Goal: Complete application form

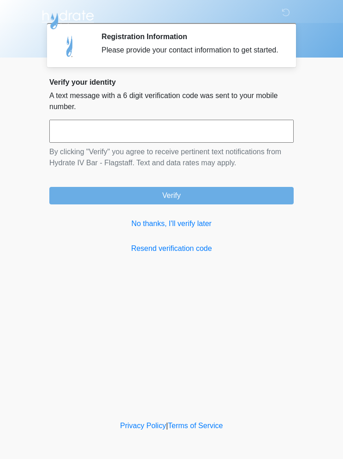
click at [192, 228] on link "No thanks, I'll verify later" at bounding box center [171, 223] width 244 height 11
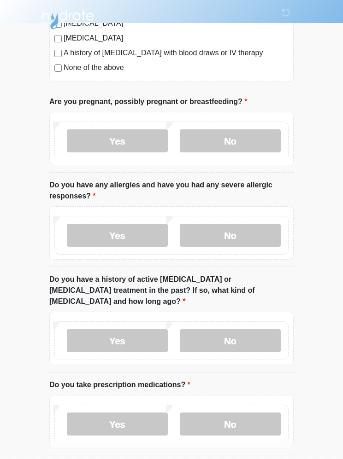
scroll to position [319, 0]
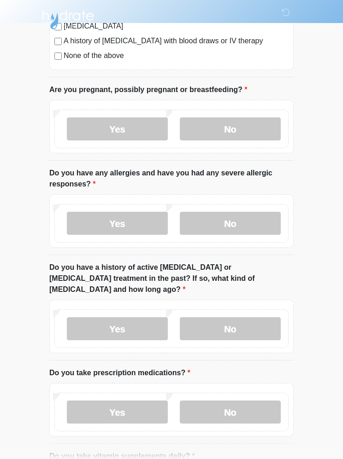
click at [259, 122] on label "No" at bounding box center [230, 128] width 101 height 23
click at [138, 229] on label "Yes" at bounding box center [117, 223] width 101 height 23
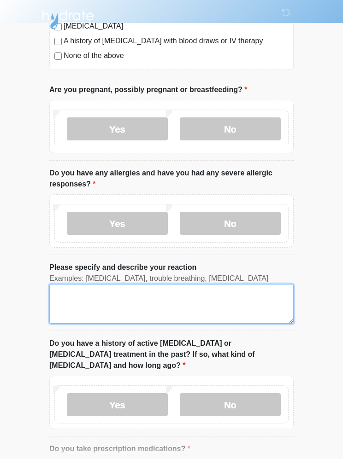
click at [203, 297] on textarea "Please specify and describe your reaction" at bounding box center [171, 304] width 244 height 40
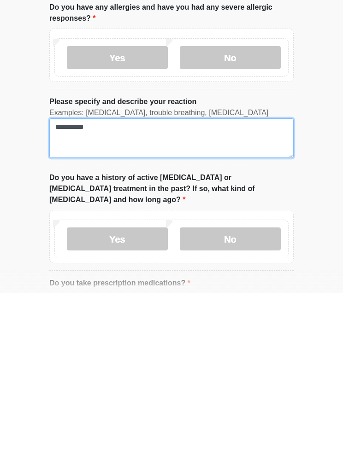
type textarea "**********"
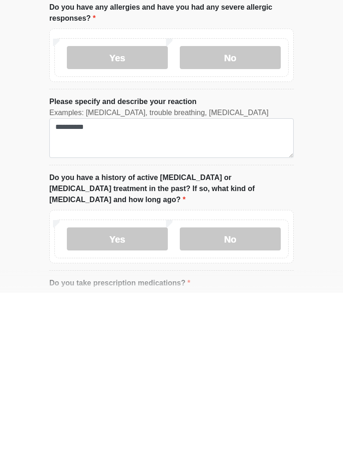
click at [139, 212] on label "Yes" at bounding box center [117, 223] width 101 height 23
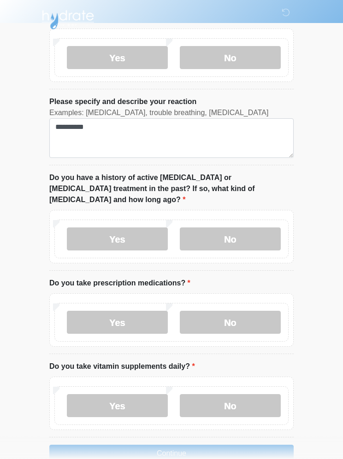
click at [259, 227] on label "No" at bounding box center [230, 238] width 101 height 23
click at [144, 311] on label "Yes" at bounding box center [117, 322] width 101 height 23
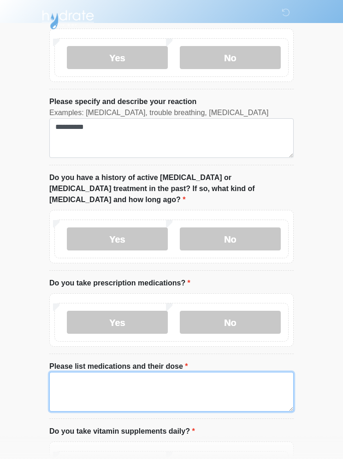
click at [216, 375] on textarea "Please list medications and their dose" at bounding box center [171, 392] width 244 height 40
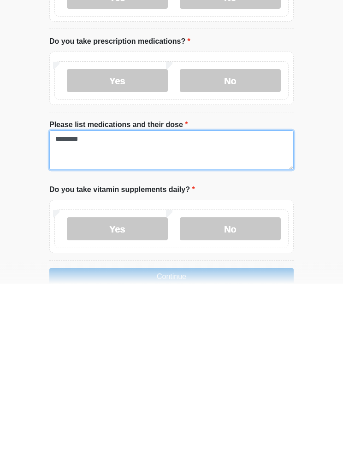
scroll to position [589, 0]
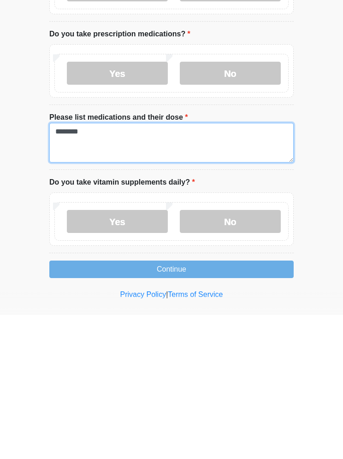
type textarea "********"
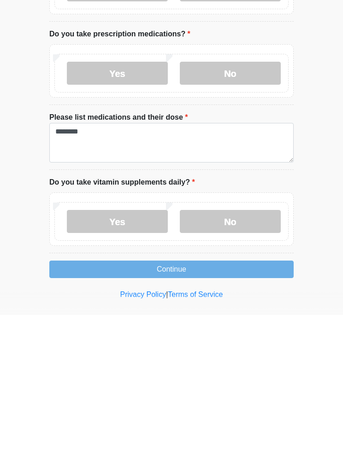
click at [152, 354] on label "Yes" at bounding box center [117, 365] width 101 height 23
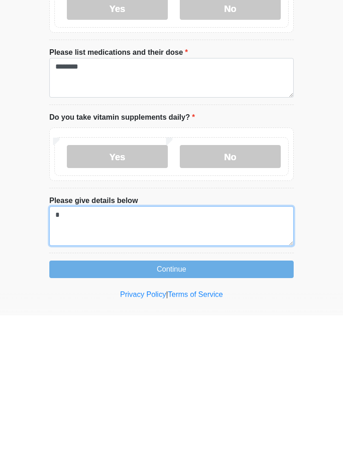
scroll to position [654, 0]
type textarea "********* ****"
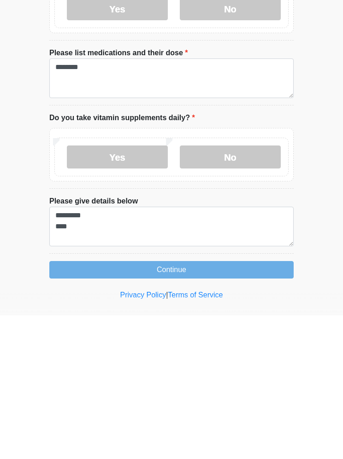
click at [283, 405] on button "Continue" at bounding box center [171, 413] width 244 height 17
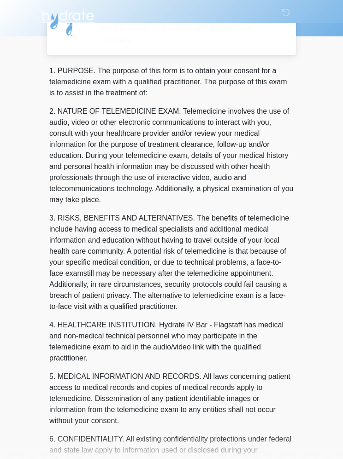
scroll to position [0, 0]
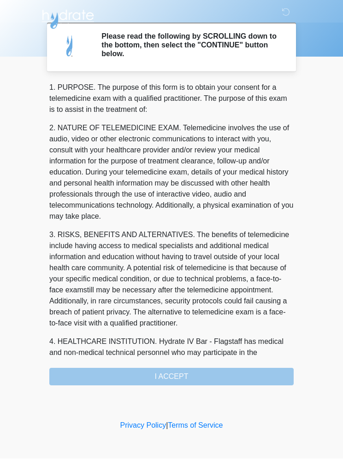
click at [270, 376] on div "1. PURPOSE. The purpose of this form is to obtain your consent for a telemedici…" at bounding box center [171, 233] width 244 height 303
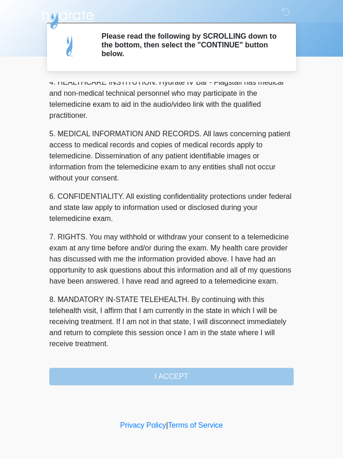
scroll to position [270, 0]
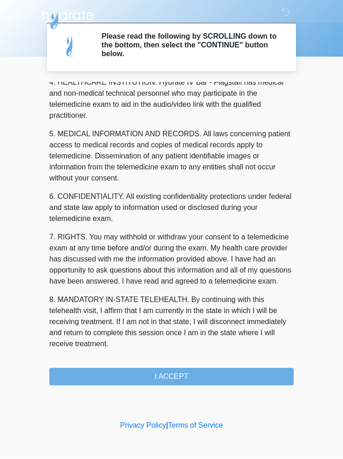
click at [219, 375] on button "I ACCEPT" at bounding box center [171, 376] width 244 height 17
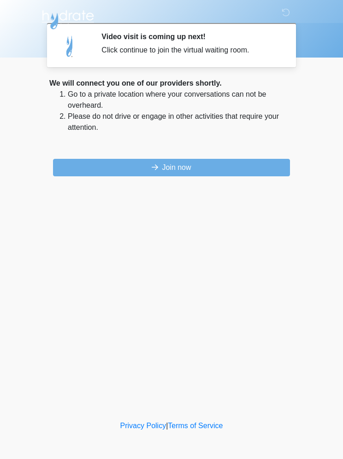
click at [263, 166] on button "Join now" at bounding box center [171, 167] width 237 height 17
